Goal: Find contact information: Find contact information

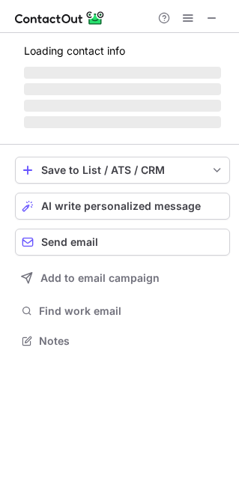
scroll to position [435, 238]
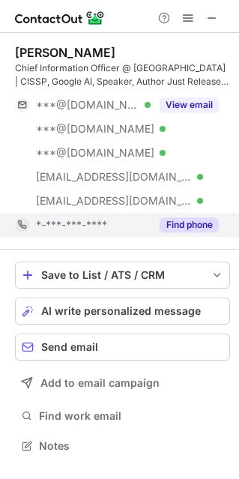
click at [185, 213] on div "Find phone" at bounding box center [185, 225] width 68 height 24
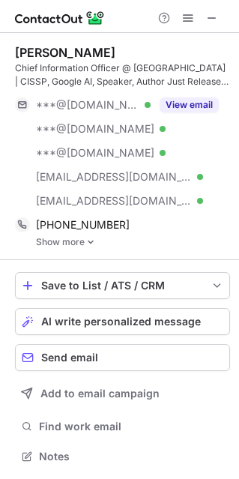
scroll to position [445, 238]
click at [59, 246] on link "Show more" at bounding box center [133, 242] width 194 height 10
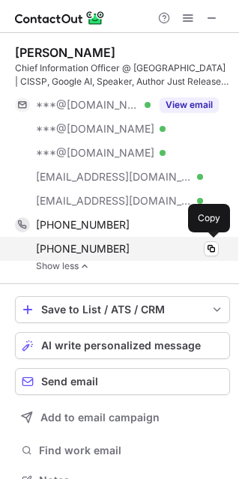
scroll to position [469, 228]
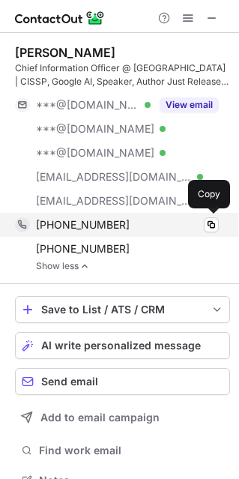
click at [59, 229] on span "[PHONE_NUMBER]" at bounding box center [83, 224] width 94 height 13
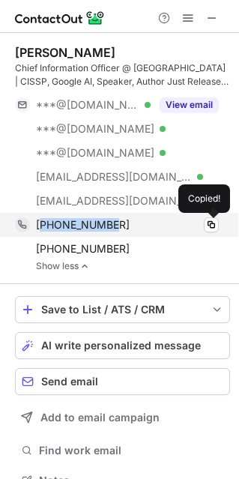
click at [59, 229] on span "[PHONE_NUMBER]" at bounding box center [83, 224] width 94 height 13
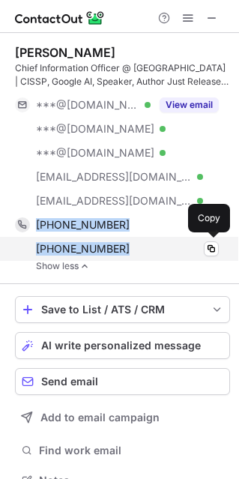
drag, startPoint x: 59, startPoint y: 230, endPoint x: 65, endPoint y: 243, distance: 14.8
click at [65, 243] on div "[PHONE_NUMBER] Copied! [PHONE_NUMBER] Copy" at bounding box center [117, 237] width 204 height 48
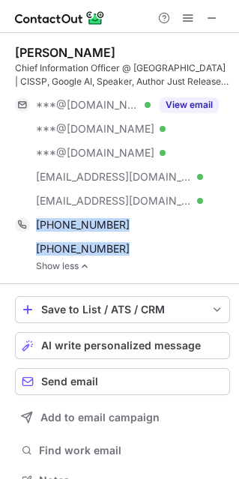
copy div "[PHONE_NUMBER] Copied! [PHONE_NUMBER]"
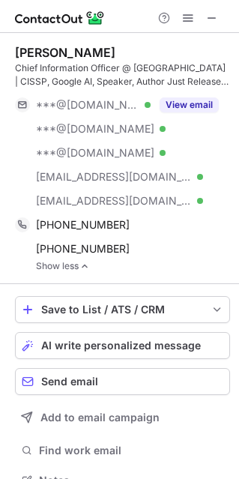
click at [221, 17] on div at bounding box center [188, 18] width 72 height 18
click at [216, 16] on span at bounding box center [212, 18] width 12 height 12
